Goal: Task Accomplishment & Management: Use online tool/utility

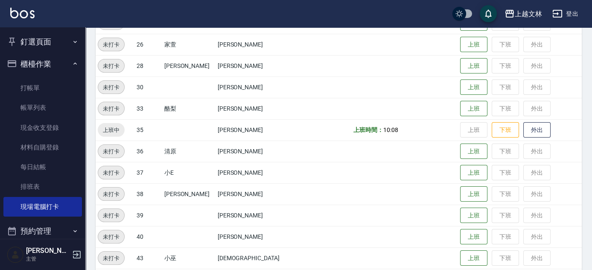
scroll to position [395, 0]
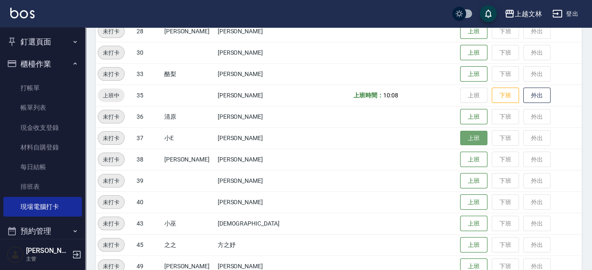
click at [466, 135] on button "上班" at bounding box center [473, 138] width 27 height 15
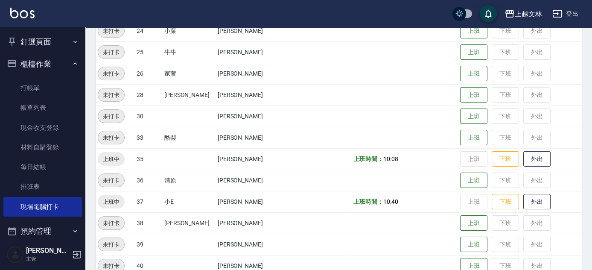
scroll to position [317, 0]
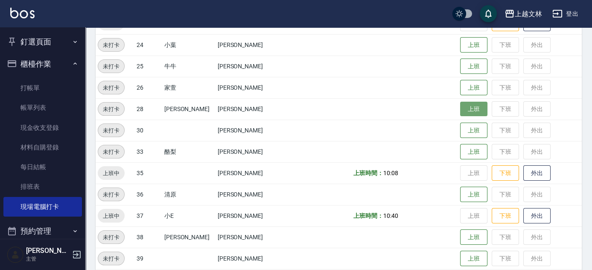
click at [460, 109] on button "上班" at bounding box center [473, 109] width 27 height 15
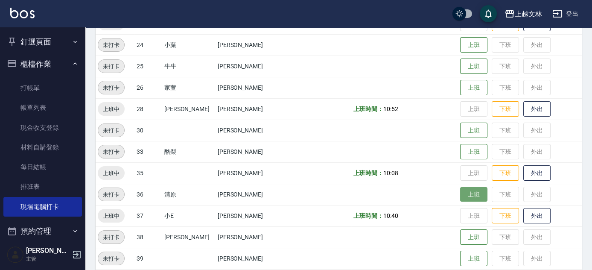
click at [460, 190] on button "上班" at bounding box center [473, 194] width 27 height 15
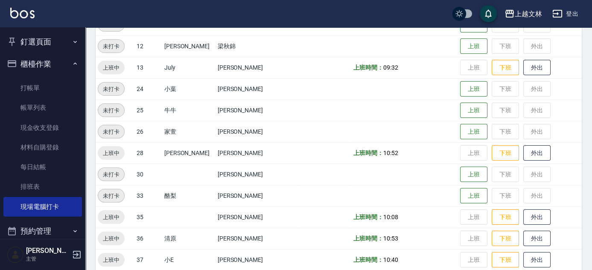
scroll to position [201, 0]
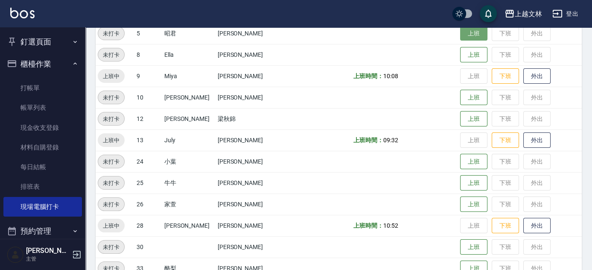
click at [465, 35] on button "上班" at bounding box center [473, 33] width 27 height 15
click at [70, 59] on button "櫃檯作業" at bounding box center [42, 64] width 79 height 22
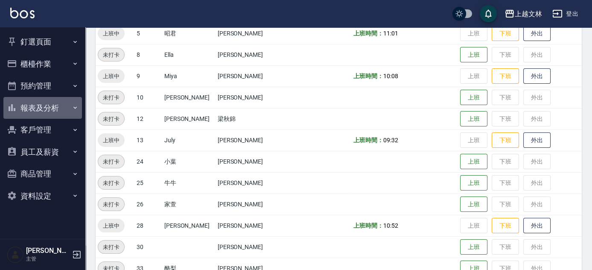
click at [76, 106] on icon "button" at bounding box center [75, 107] width 7 height 7
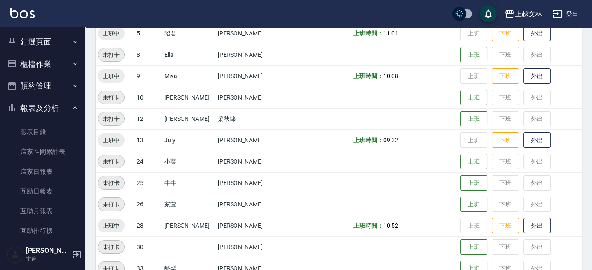
scroll to position [185, 0]
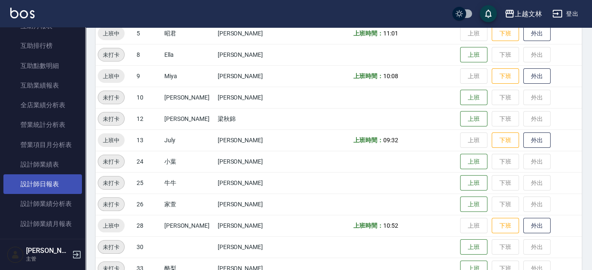
click at [70, 183] on link "設計師日報表" at bounding box center [42, 184] width 79 height 20
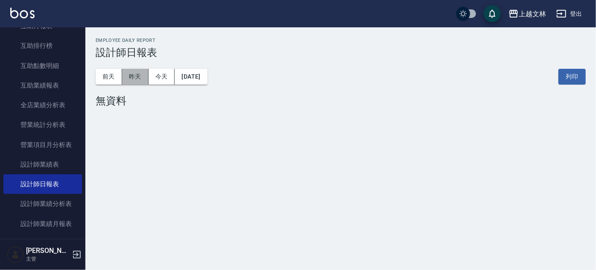
click at [142, 79] on button "昨天" at bounding box center [135, 77] width 26 height 16
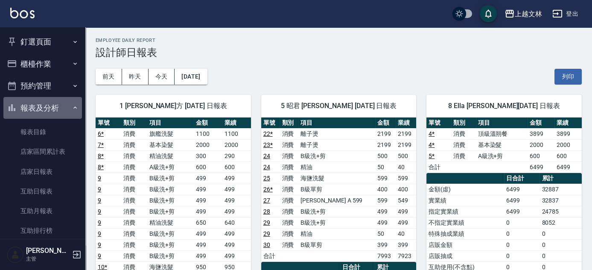
click at [55, 108] on button "報表及分析" at bounding box center [42, 108] width 79 height 22
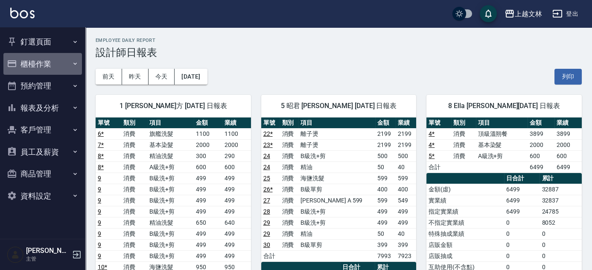
click at [44, 61] on button "櫃檯作業" at bounding box center [42, 64] width 79 height 22
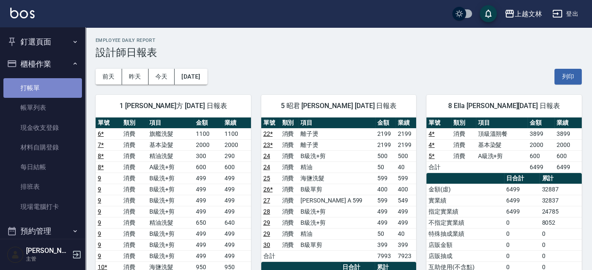
click at [47, 80] on link "打帳單" at bounding box center [42, 88] width 79 height 20
